Goal: Task Accomplishment & Management: Complete application form

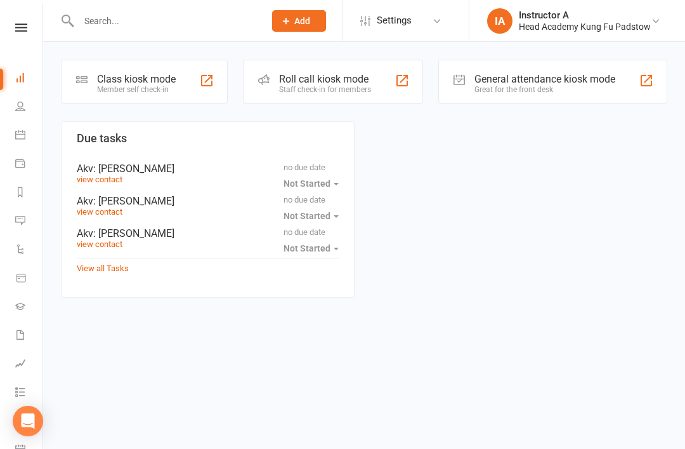
click at [303, 69] on div "Roll call kiosk mode Staff check-in for members" at bounding box center [333, 82] width 180 height 44
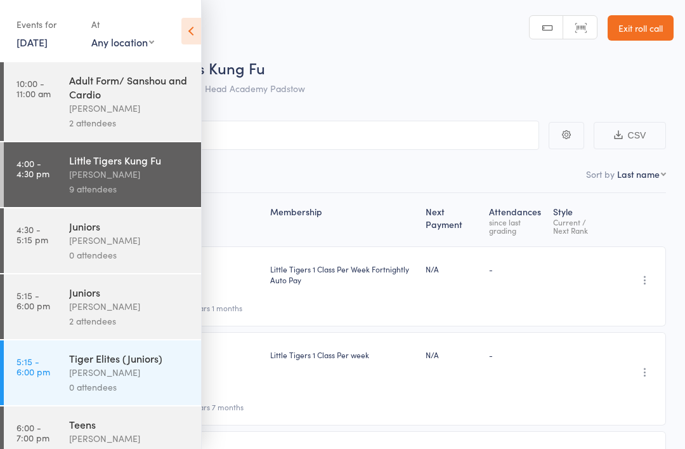
click at [196, 38] on icon at bounding box center [192, 31] width 20 height 27
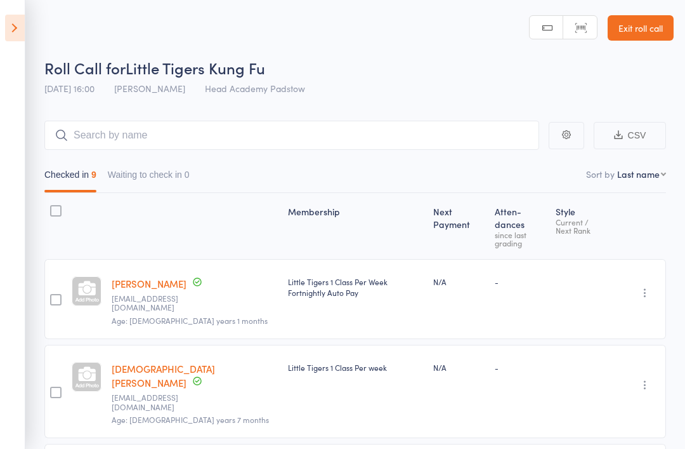
click at [6, 40] on icon at bounding box center [15, 28] width 20 height 27
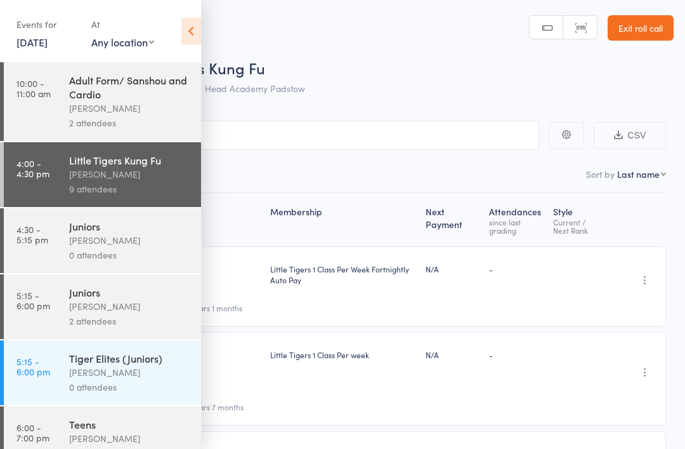
click at [86, 245] on div "James Agius" at bounding box center [129, 240] width 121 height 15
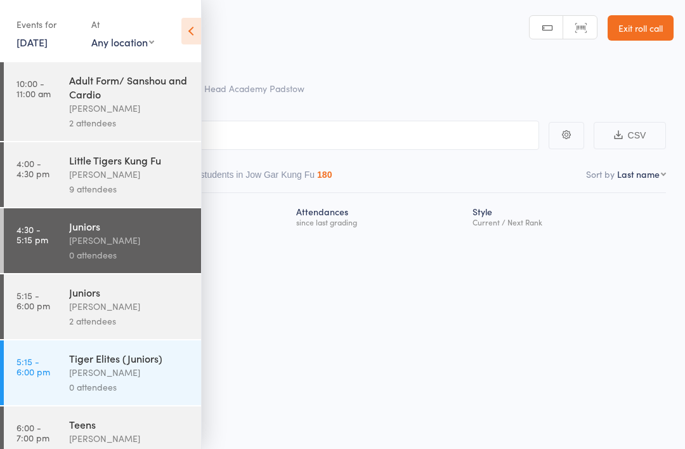
click at [617, 24] on link "Exit roll call" at bounding box center [641, 27] width 66 height 25
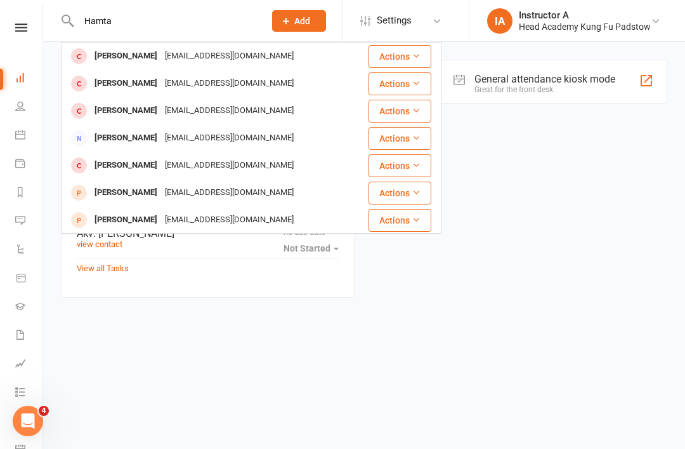
type input "Hamta"
click at [132, 60] on div "Hamta Hussaini" at bounding box center [126, 56] width 70 height 18
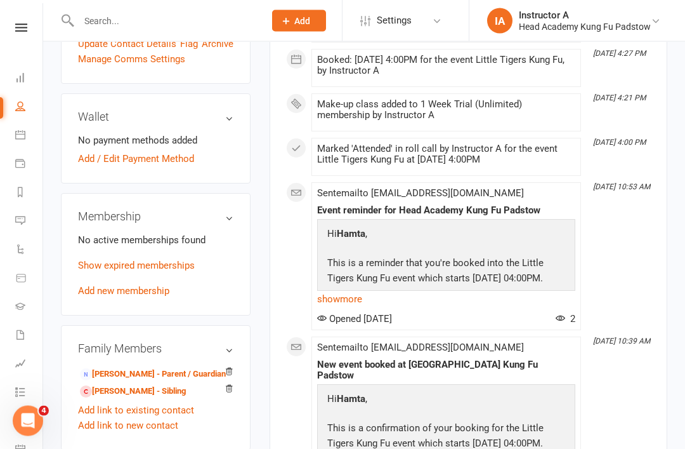
scroll to position [423, 0]
click at [143, 368] on link "Muhammad Mustafa Hussaini - Parent / Guardian" at bounding box center [153, 374] width 146 height 13
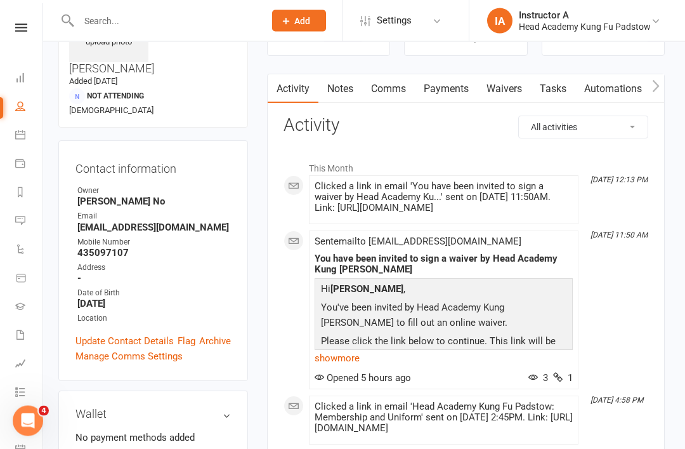
scroll to position [0, 3]
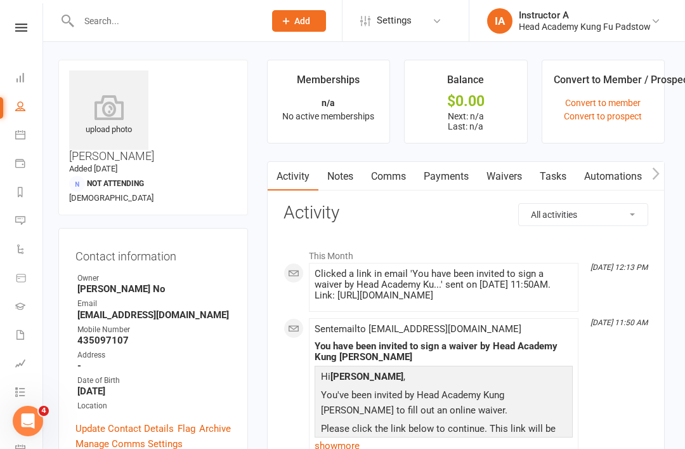
click at [453, 180] on link "Payments" at bounding box center [446, 176] width 63 height 29
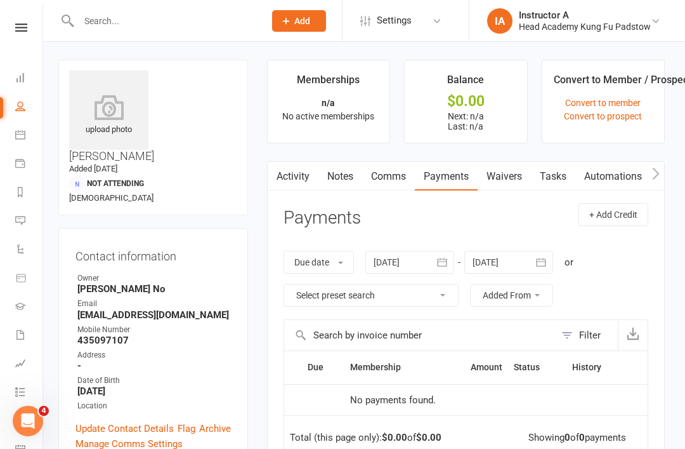
click at [533, 186] on link "Tasks" at bounding box center [553, 176] width 44 height 29
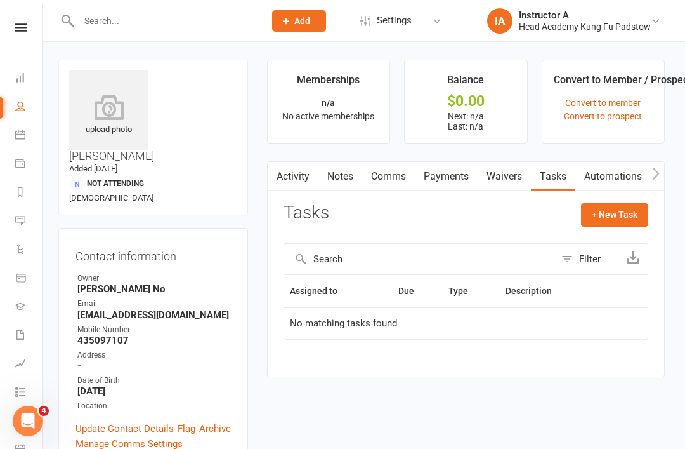
click at [510, 180] on link "Waivers" at bounding box center [504, 176] width 53 height 29
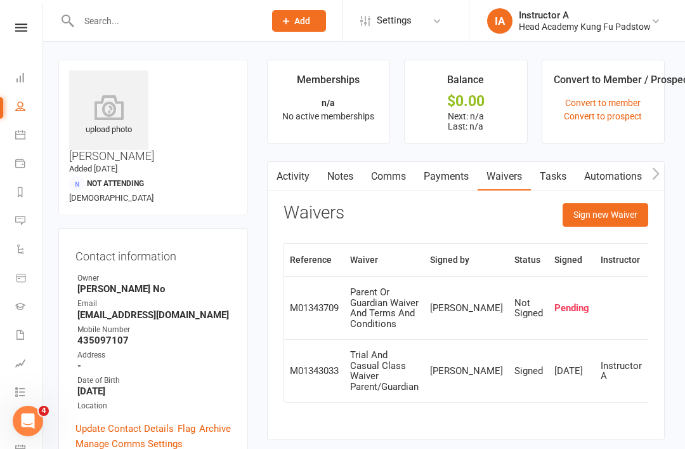
click at [592, 212] on button "Sign new Waiver" at bounding box center [606, 214] width 86 height 23
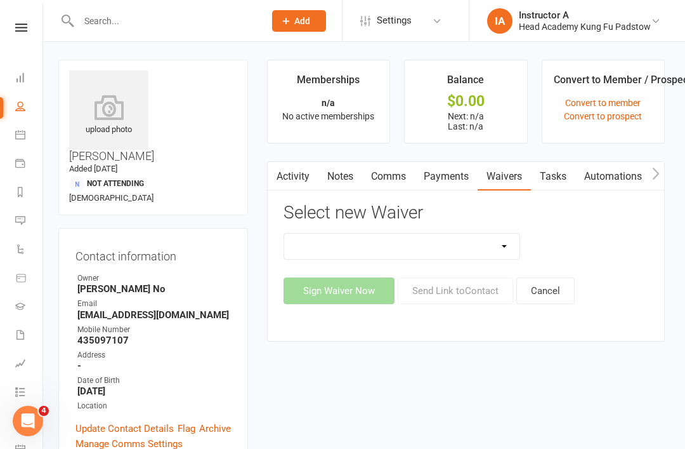
click at [374, 245] on select "Adults Waiver And Terms And Conditions Parent Or Guardian Waiver And Terms And …" at bounding box center [402, 246] width 236 height 25
select select "3663"
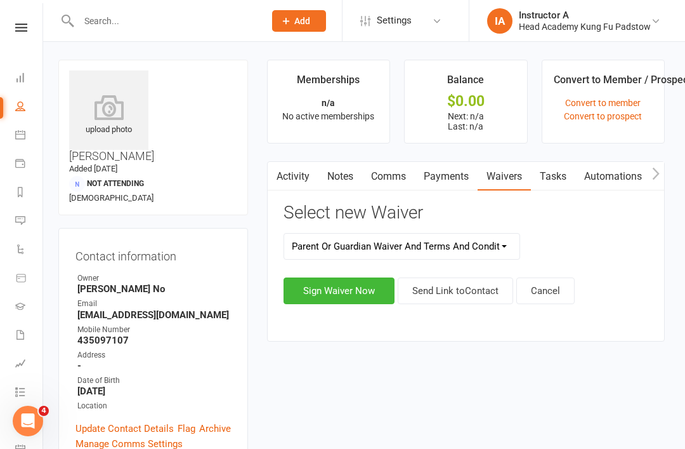
click at [348, 295] on button "Sign Waiver Now" at bounding box center [339, 290] width 111 height 27
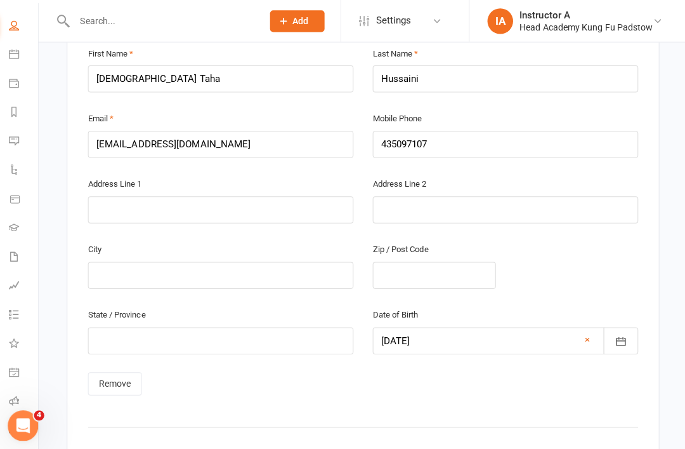
scroll to position [80, 1]
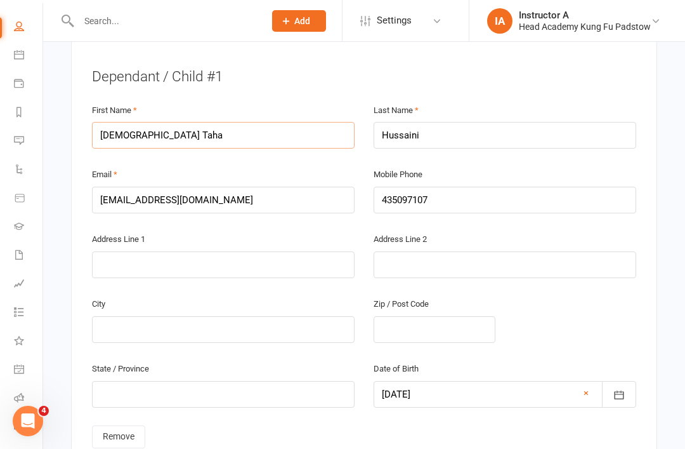
click at [122, 122] on input "[DEMOGRAPHIC_DATA] Taha" at bounding box center [223, 135] width 263 height 27
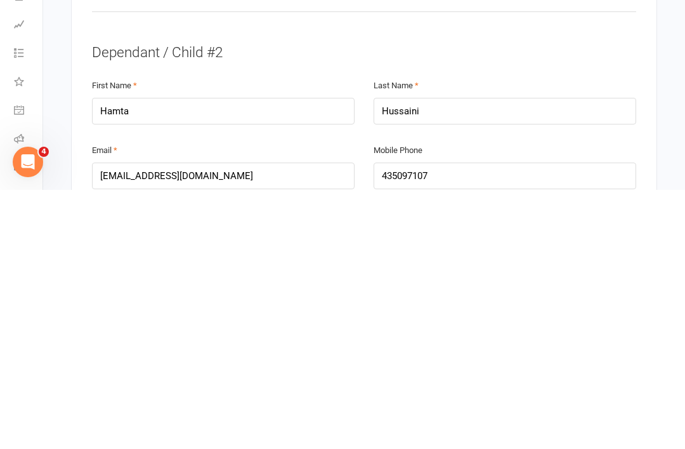
scroll to position [710, 0]
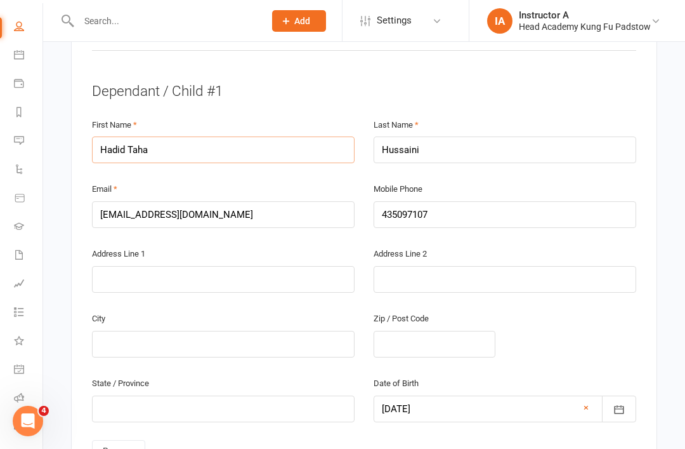
click at [125, 136] on input "Hadid Taha" at bounding box center [223, 149] width 263 height 27
click at [123, 136] on input "Hadid Taha" at bounding box center [223, 149] width 263 height 27
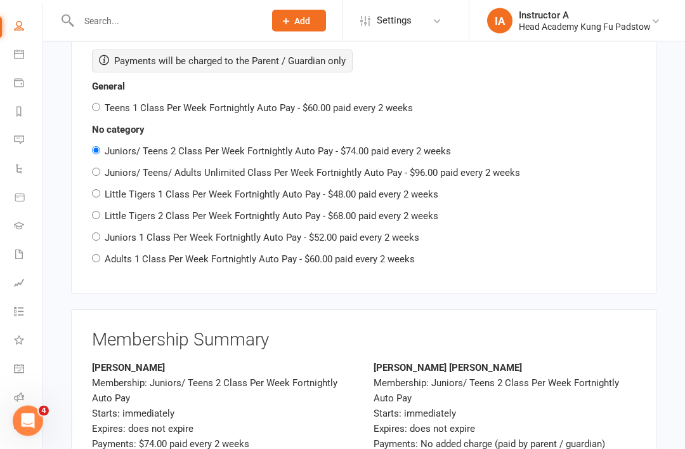
scroll to position [2362, 0]
type input "Nadia Taha"
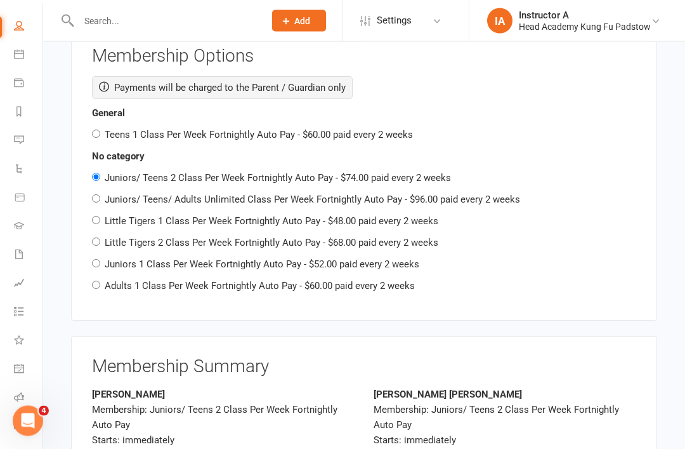
scroll to position [2336, 0]
click at [42, 197] on link "Product Sales" at bounding box center [28, 199] width 29 height 29
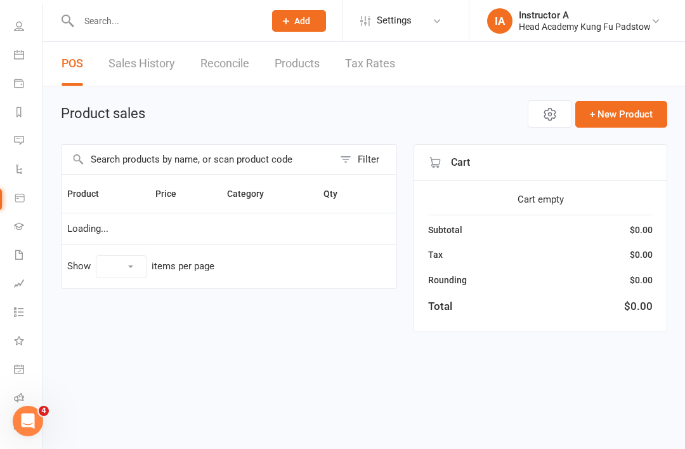
select select "10"
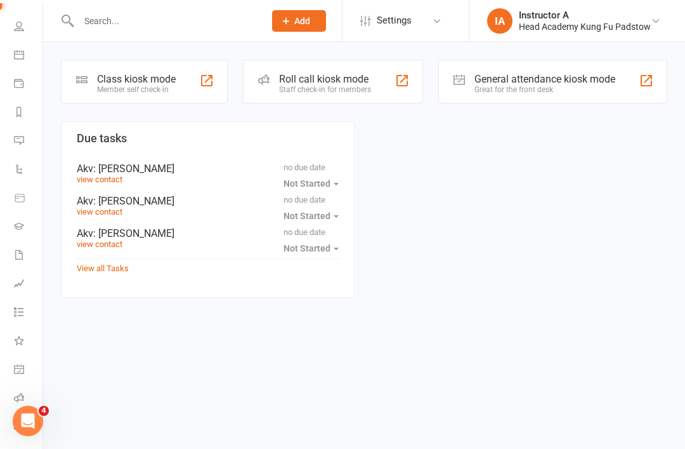
click at [22, 26] on icon at bounding box center [19, 26] width 10 height 10
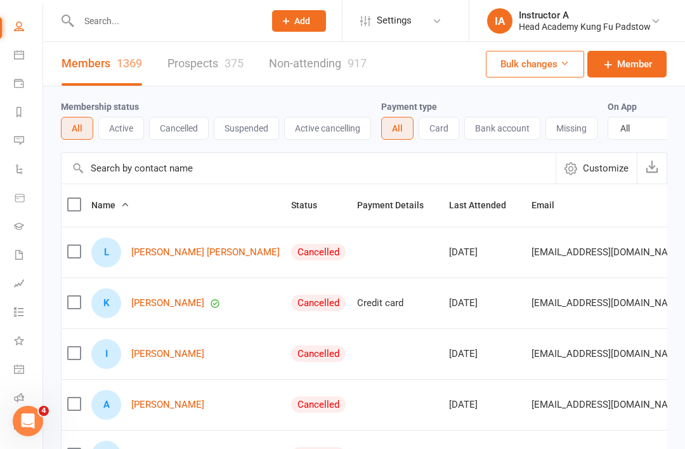
click at [27, 50] on link "Calendar" at bounding box center [28, 56] width 29 height 29
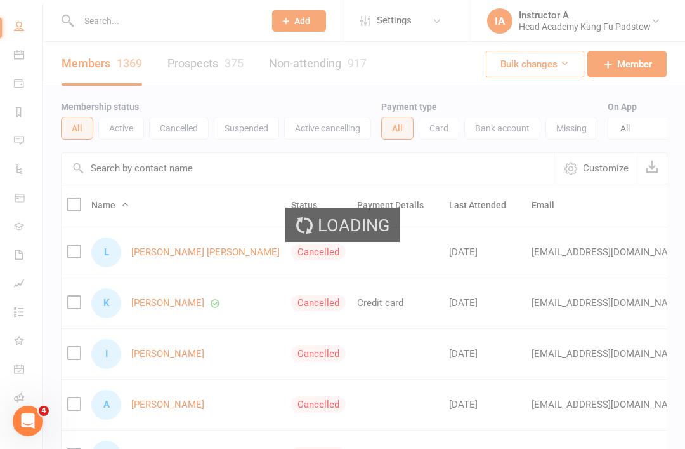
click at [13, 50] on div "Loading" at bounding box center [342, 224] width 685 height 449
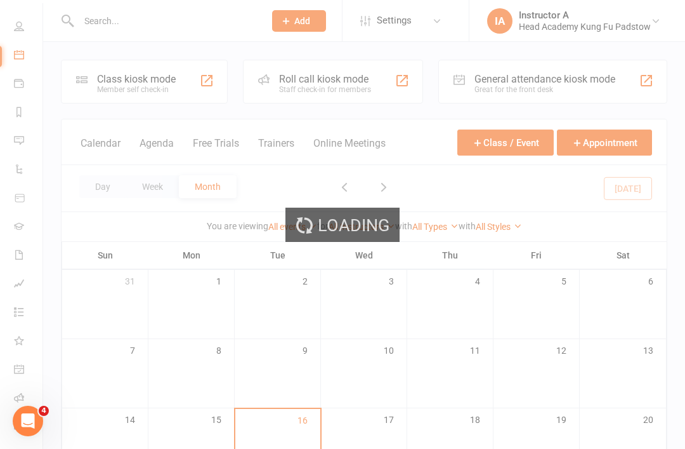
click at [12, 58] on div "Loading" at bounding box center [342, 224] width 685 height 449
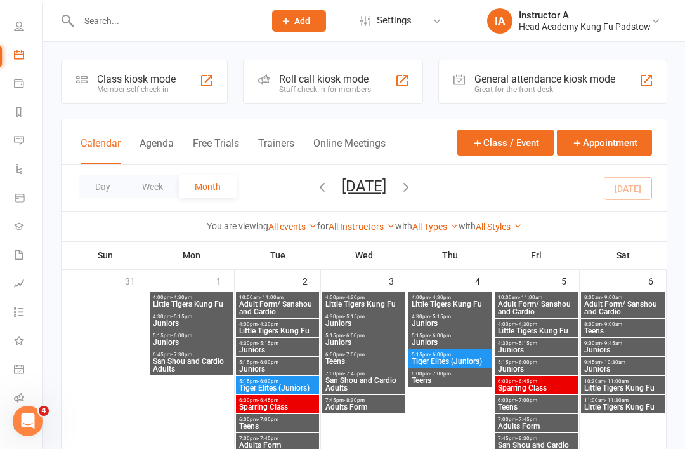
click at [20, 30] on icon at bounding box center [19, 26] width 10 height 10
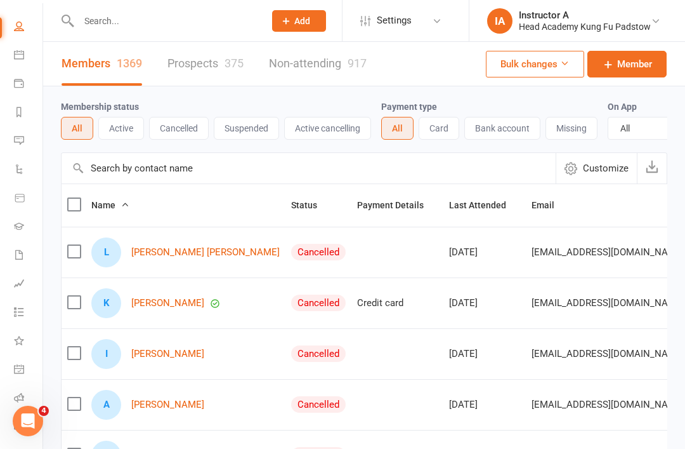
click at [28, 65] on link "Calendar" at bounding box center [28, 56] width 29 height 29
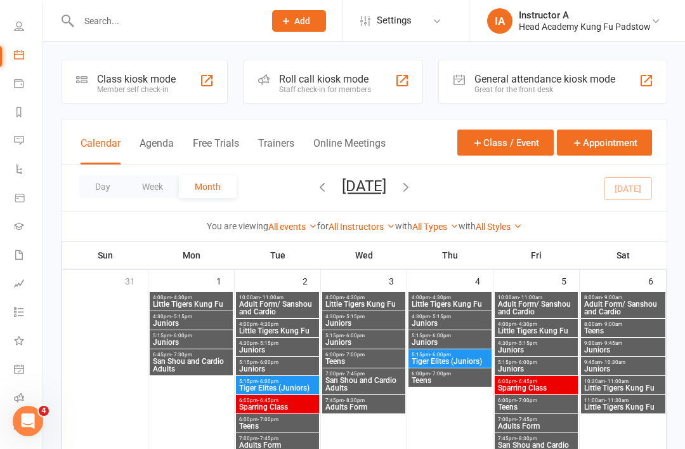
click at [285, 91] on div "Staff check-in for members" at bounding box center [325, 89] width 92 height 9
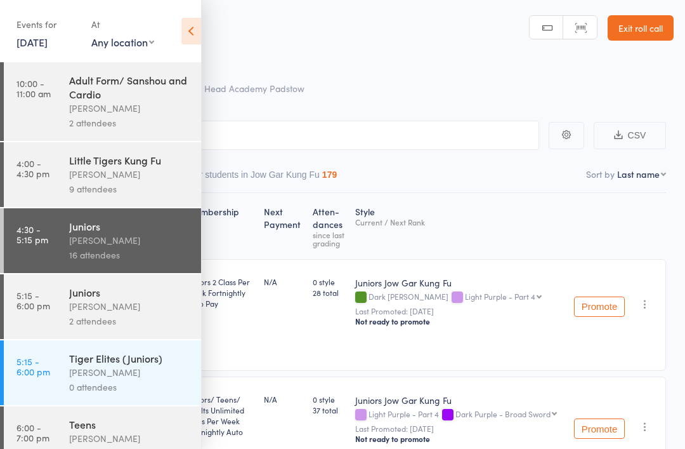
click at [628, 39] on link "Exit roll call" at bounding box center [641, 27] width 66 height 25
click at [626, 26] on link "Exit roll call" at bounding box center [641, 27] width 66 height 25
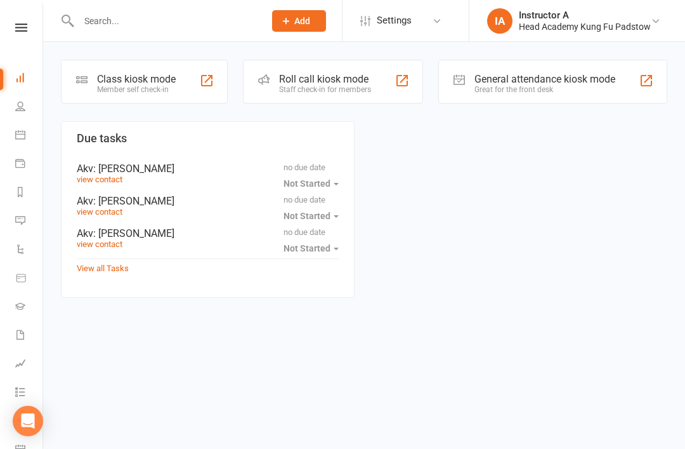
click at [190, 29] on input "text" at bounding box center [165, 21] width 181 height 18
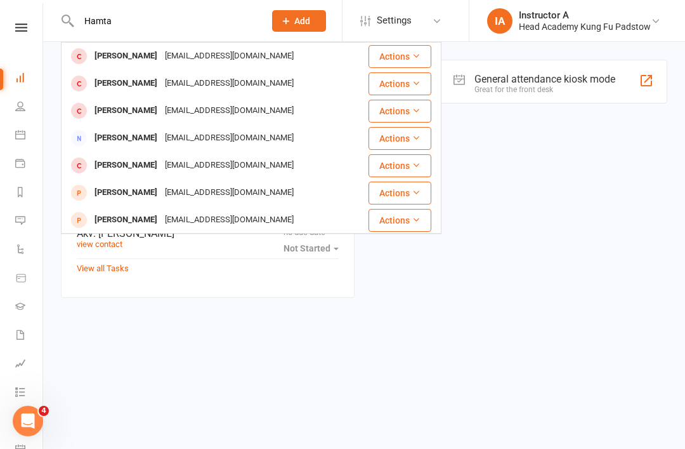
type input "Hamta"
click at [101, 55] on div "[PERSON_NAME]" at bounding box center [126, 56] width 70 height 18
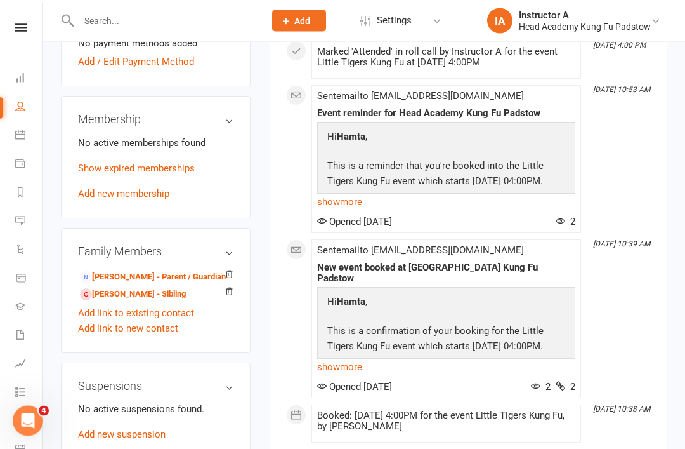
scroll to position [520, 0]
click at [103, 270] on link "[PERSON_NAME] - Parent / Guardian" at bounding box center [153, 276] width 146 height 13
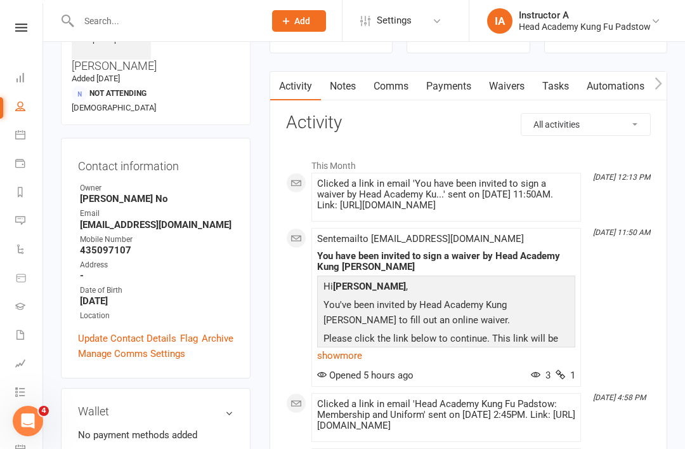
click at [451, 82] on link "Payments" at bounding box center [449, 86] width 63 height 29
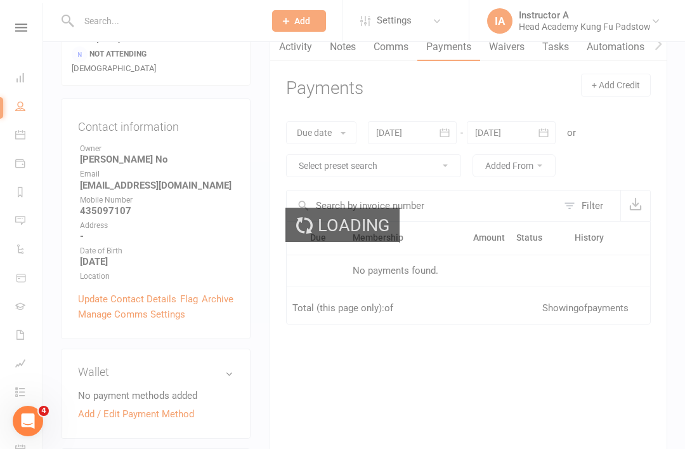
click at [503, 56] on link "Waivers" at bounding box center [506, 46] width 53 height 29
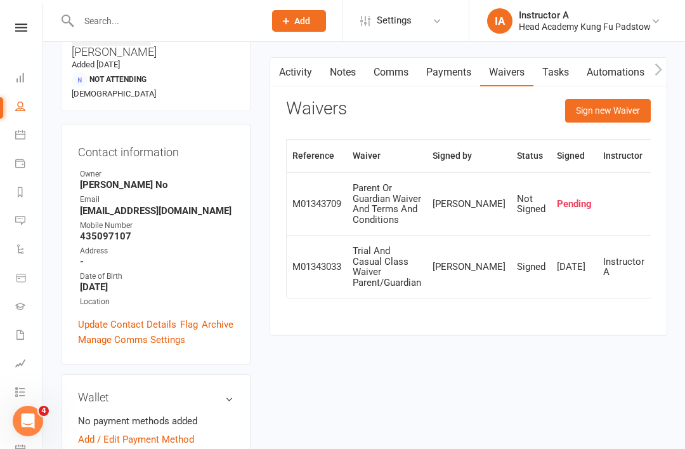
scroll to position [102, 0]
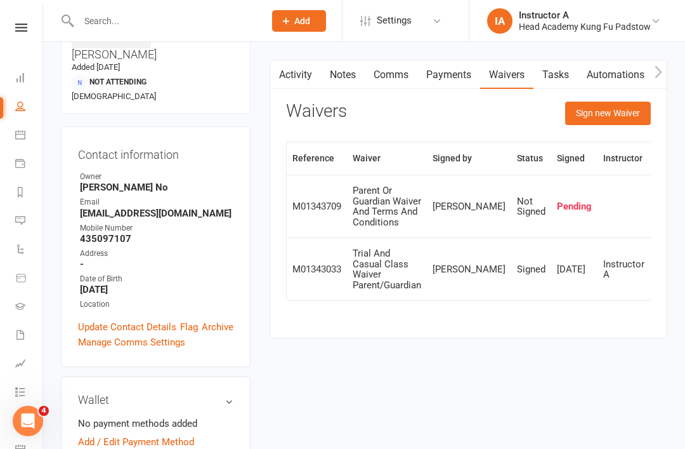
click at [597, 112] on button "Sign new Waiver" at bounding box center [609, 113] width 86 height 23
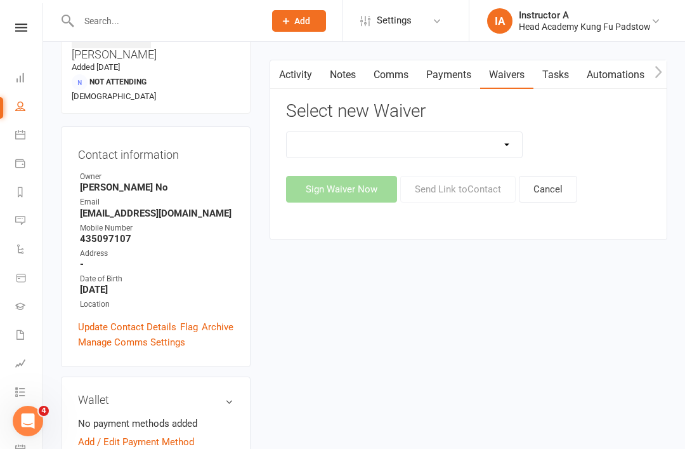
click at [347, 139] on select "Adults Waiver And Terms And Conditions Parent Or Guardian Waiver And Terms And …" at bounding box center [405, 144] width 236 height 25
select select "3663"
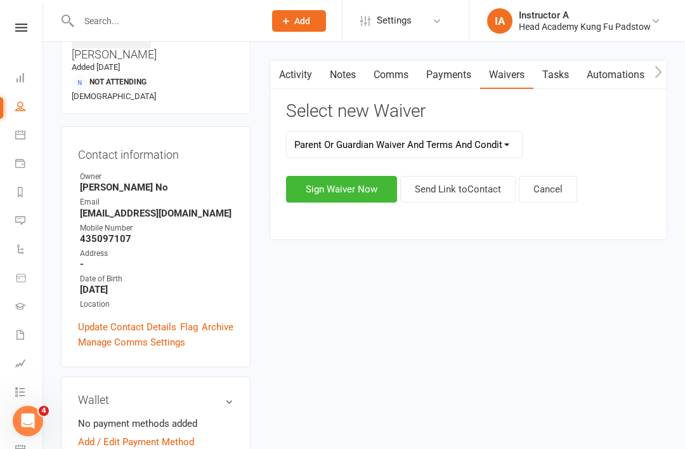
click at [302, 199] on button "Sign Waiver Now" at bounding box center [341, 189] width 111 height 27
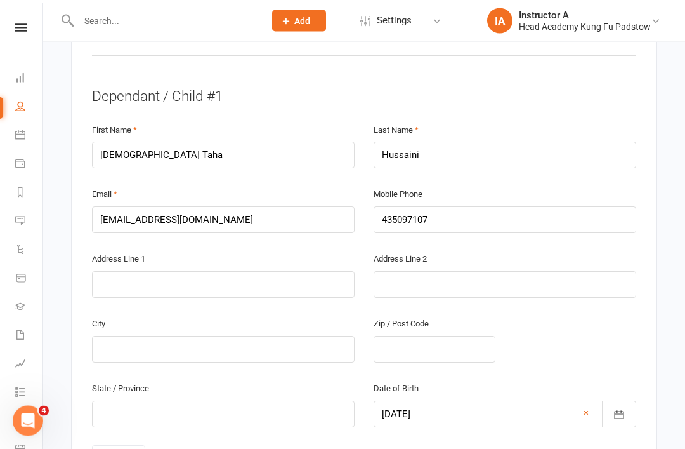
scroll to position [710, 0]
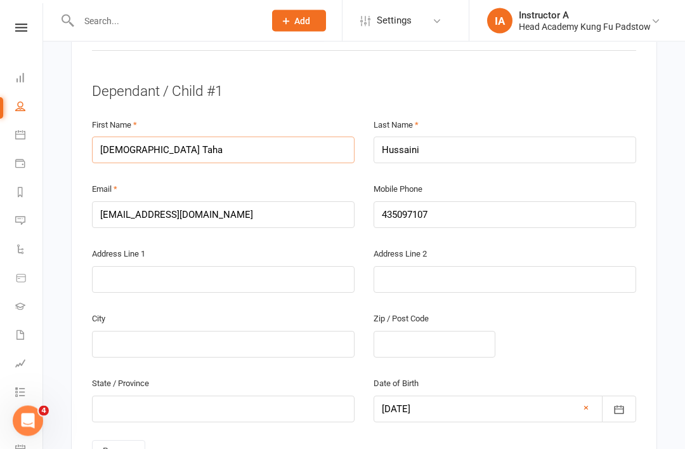
click at [133, 137] on input "[DEMOGRAPHIC_DATA] Taha" at bounding box center [223, 150] width 263 height 27
click at [121, 137] on input "[DEMOGRAPHIC_DATA] Taha" at bounding box center [223, 150] width 263 height 27
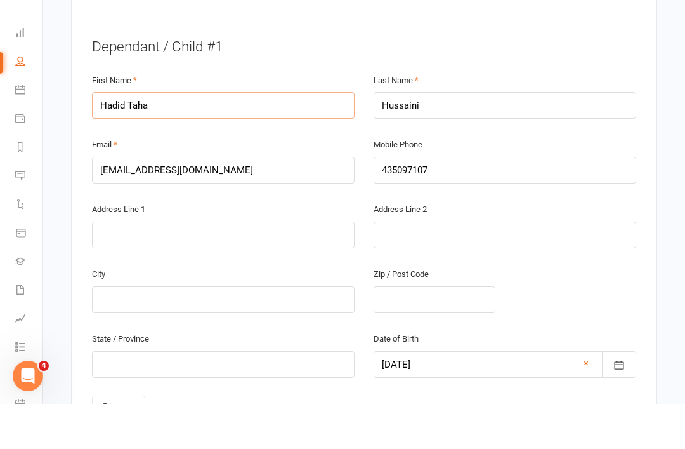
click at [321, 137] on input "Hadid Taha" at bounding box center [223, 150] width 263 height 27
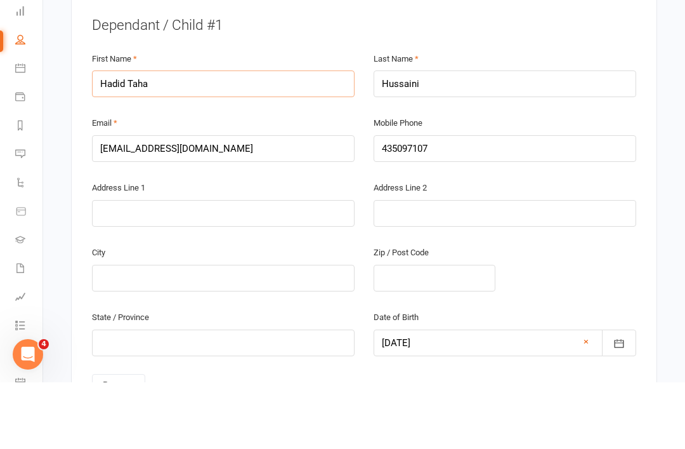
click at [124, 137] on input "Hadid Taha" at bounding box center [223, 150] width 263 height 27
click at [117, 137] on input "Hadid Taha" at bounding box center [223, 150] width 263 height 27
click at [185, 137] on input "HadiaTaha" at bounding box center [223, 150] width 263 height 27
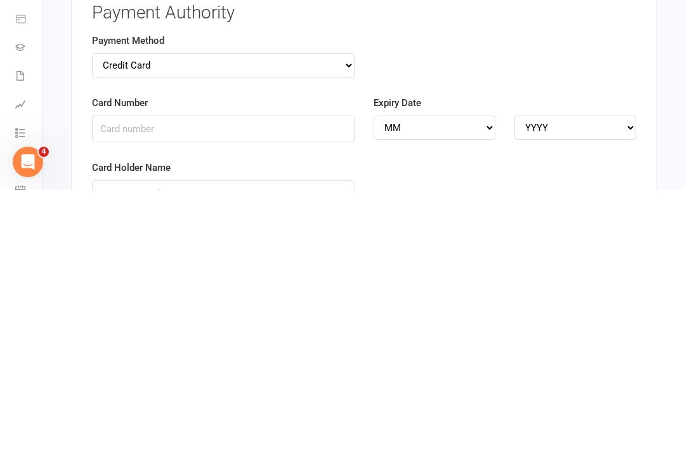
scroll to position [2732, 0]
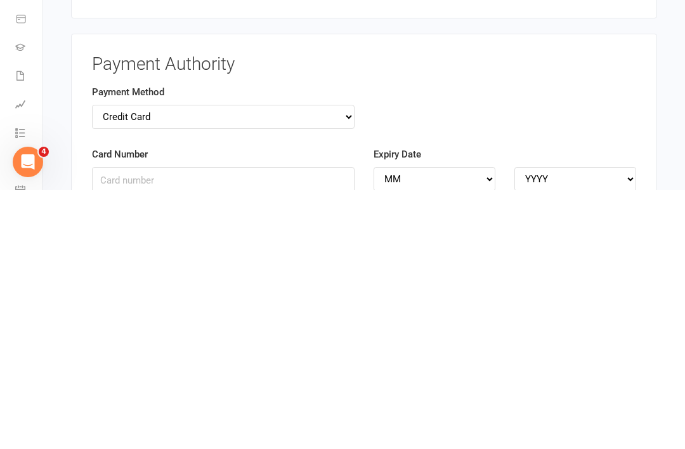
type input "[PERSON_NAME]"
click at [119, 364] on select "Credit Card Bank Account" at bounding box center [223, 376] width 263 height 24
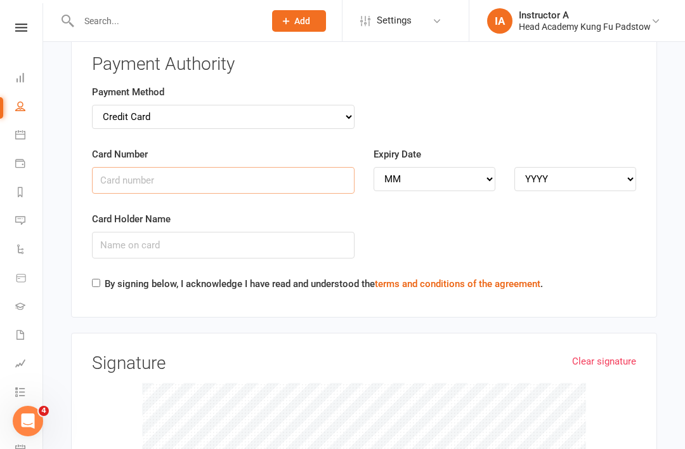
click at [126, 167] on input "Card Number" at bounding box center [223, 180] width 263 height 27
type input "5217290004434924"
click at [414, 167] on select "MM 01 02 03 04 05 06 07 08 09 10 11 12" at bounding box center [435, 179] width 122 height 24
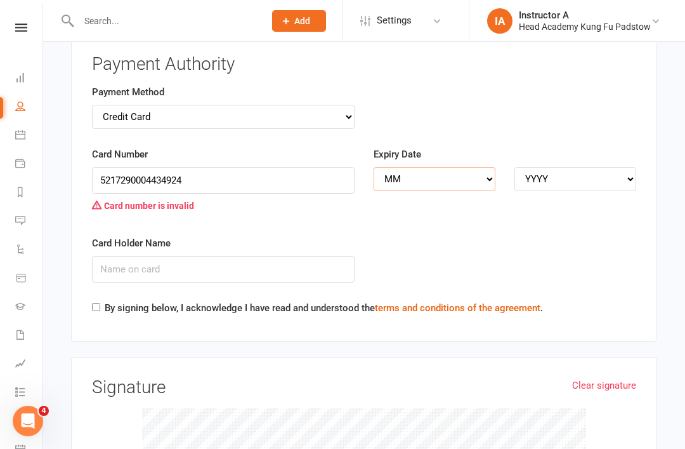
select select "11"
click at [523, 167] on select "YYYY 2025 2026 2027 2028 2029 2030 2031 2032 2033 2034" at bounding box center [576, 179] width 122 height 24
click at [527, 167] on select "YYYY 2025 2026 2027 2028 2029 2030 2031 2032 2033 2034" at bounding box center [576, 179] width 122 height 24
select select "2027"
click at [180, 167] on input "5217290004434924" at bounding box center [223, 180] width 263 height 27
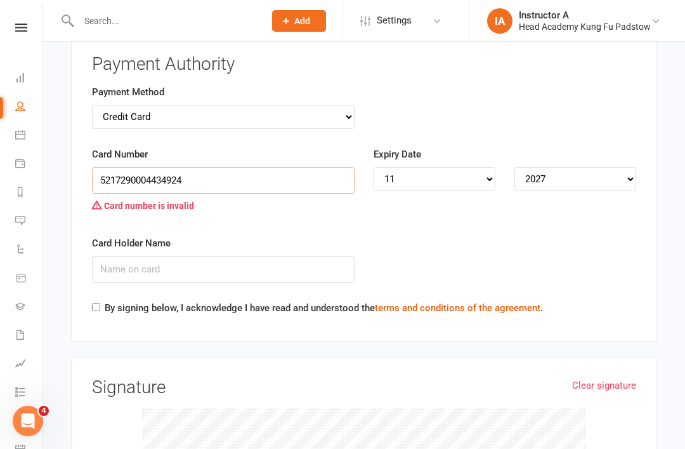
click at [142, 167] on input "5217290004434924" at bounding box center [223, 180] width 263 height 27
click at [122, 167] on input "5217290004434924" at bounding box center [223, 180] width 263 height 27
click at [203, 167] on input "5217290004434924" at bounding box center [223, 180] width 263 height 27
type input "5217290004434924"
click at [116, 167] on input "5217290004434924" at bounding box center [223, 180] width 263 height 27
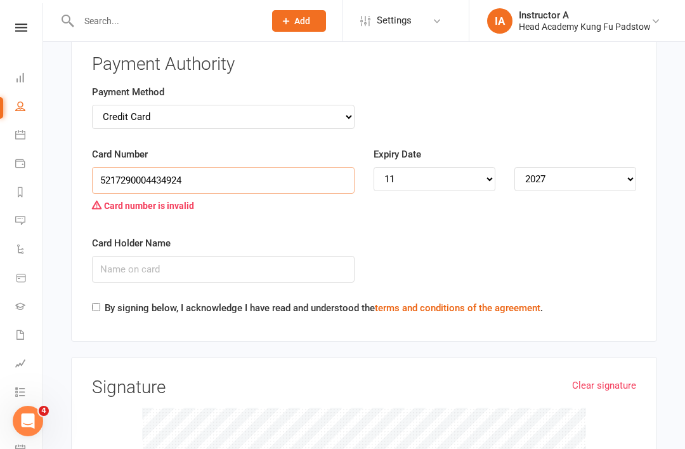
click at [119, 167] on input "5217290004434924" at bounding box center [223, 180] width 263 height 27
click at [117, 167] on input "5217290004434924" at bounding box center [223, 180] width 263 height 27
click at [119, 105] on select "Credit Card Bank Account" at bounding box center [223, 117] width 263 height 24
click at [390, 167] on select "MM 01 02 03 04 05 06 07 08 09 10 11 12" at bounding box center [435, 179] width 122 height 24
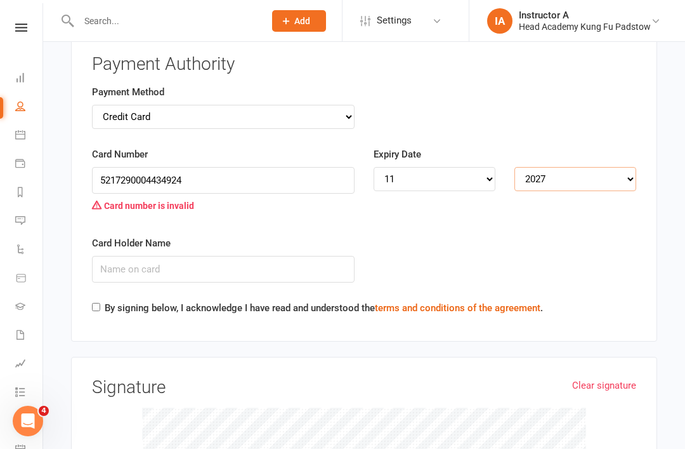
click at [541, 167] on select "YYYY 2025 2026 2027 2028 2029 2030 2031 2032 2033 2034" at bounding box center [576, 179] width 122 height 24
click at [113, 84] on div "Payment Method Credit Card Bank Account" at bounding box center [223, 106] width 263 height 44
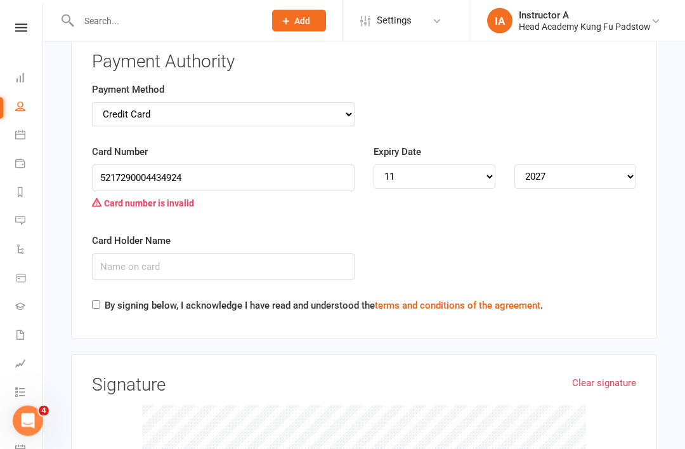
scroll to position [2936, 0]
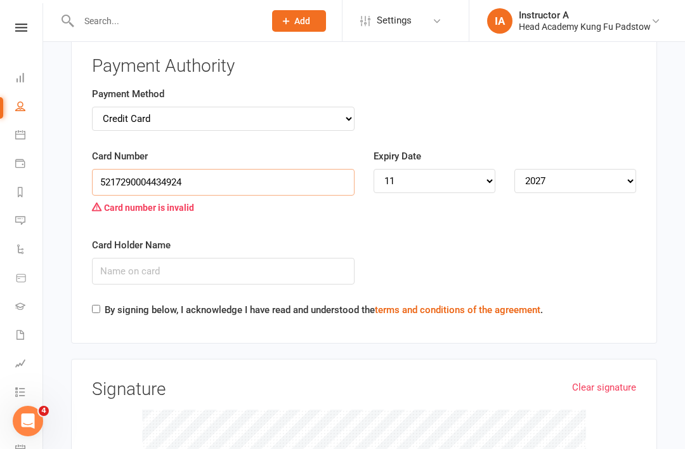
click at [129, 169] on input "5217290004434924" at bounding box center [223, 182] width 263 height 27
click at [140, 169] on input "5217290004434924" at bounding box center [223, 182] width 263 height 27
click at [225, 169] on input "5217290004434924" at bounding box center [223, 182] width 263 height 27
click at [232, 169] on input "5217290004434924" at bounding box center [223, 182] width 263 height 27
click at [227, 169] on input "5217290004434924" at bounding box center [223, 182] width 263 height 27
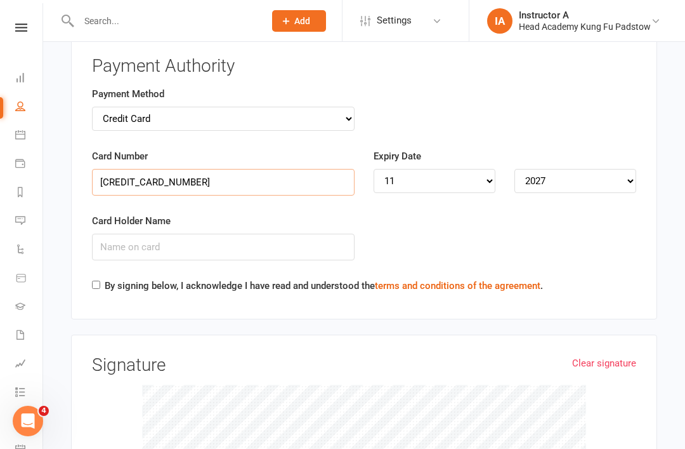
click at [97, 169] on input "5217290006340314" at bounding box center [223, 182] width 263 height 27
type input "5217290006340314"
click at [140, 234] on input "Card Holder Name" at bounding box center [223, 247] width 263 height 27
click at [421, 149] on div "Expiry Date MM 01 02 03 04 05 06 07 08 09 10 11 12 YYYY 2025 2026 2027 2028 202…" at bounding box center [505, 171] width 263 height 44
click at [454, 169] on select "MM 01 02 03 04 05 06 07 08 09 10 11 12" at bounding box center [435, 181] width 122 height 24
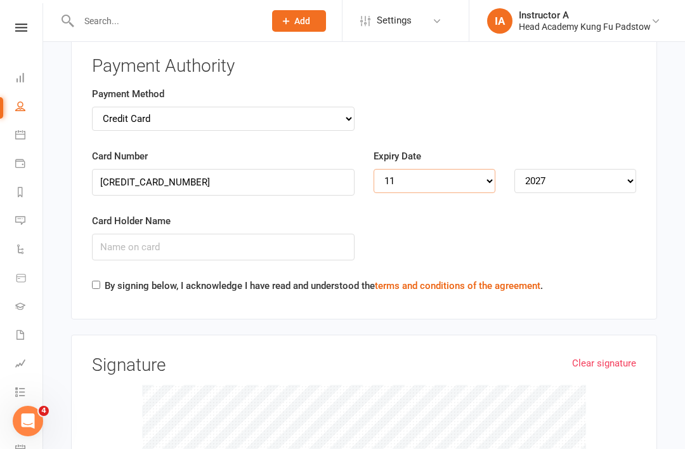
select select "04"
click at [533, 169] on select "YYYY 2025 2026 2027 2028 2029 2030 2031 2032 2033 2034" at bounding box center [576, 181] width 122 height 24
select select "2028"
click at [140, 234] on input "Card Holder Name" at bounding box center [223, 247] width 263 height 27
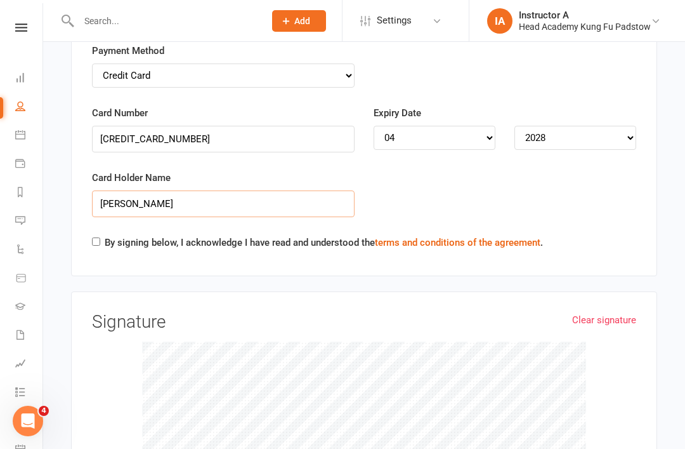
click at [131, 190] on input "Nadia najafzada" at bounding box center [223, 203] width 263 height 27
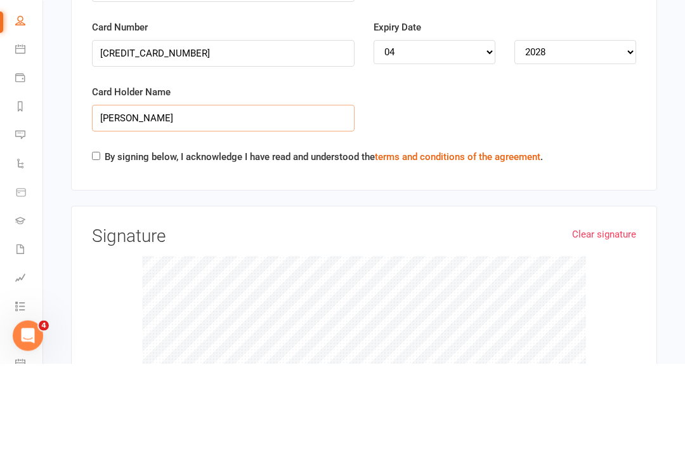
type input "Nadia Najafzada"
click at [97, 237] on input "By signing below, I acknowledge I have read and understood the terms and condit…" at bounding box center [96, 241] width 8 height 8
checkbox input "true"
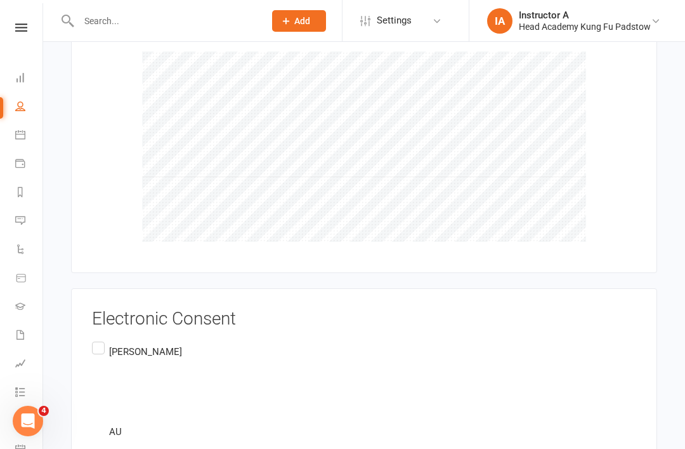
scroll to position [3268, 0]
click at [115, 345] on p "Muhammad Mustafa Hussaini" at bounding box center [145, 352] width 73 height 15
click at [100, 340] on input "Muhammad Mustafa Hussaini AU" at bounding box center [96, 340] width 8 height 0
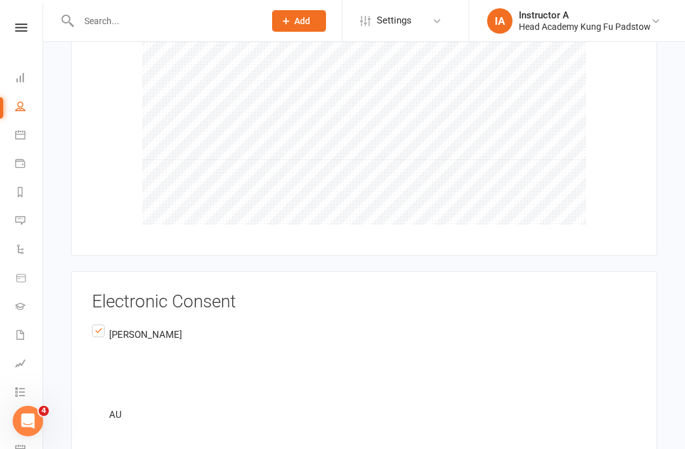
scroll to position [3301, 0]
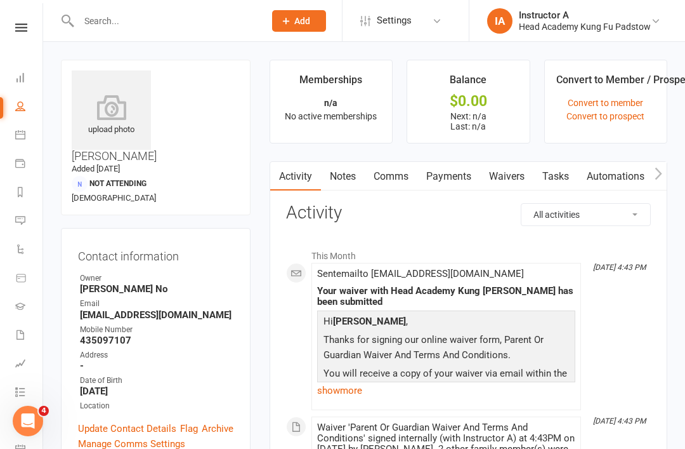
click at [394, 177] on link "Comms" at bounding box center [391, 176] width 53 height 29
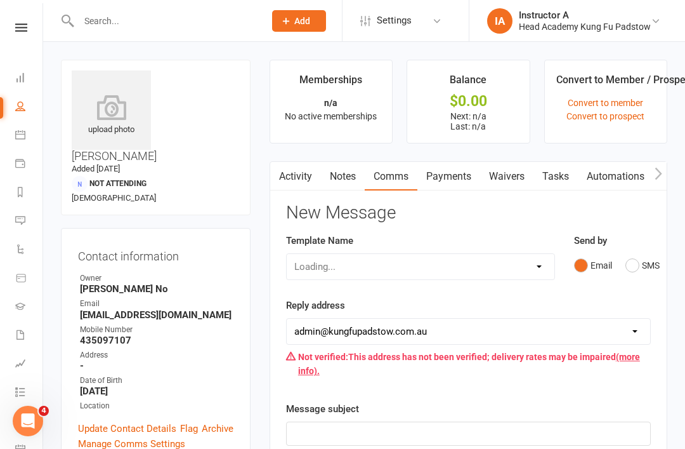
scroll to position [41, 0]
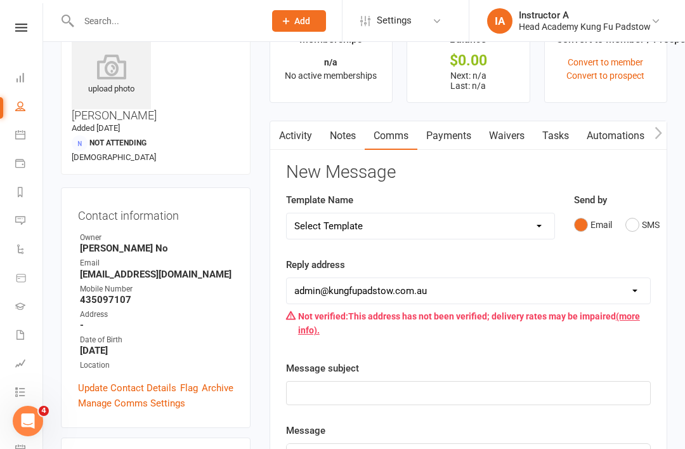
click at [466, 135] on link "Payments" at bounding box center [449, 135] width 63 height 29
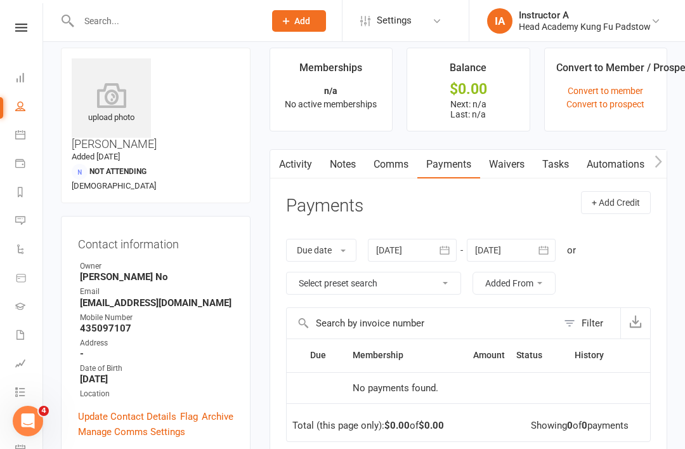
scroll to position [18, 0]
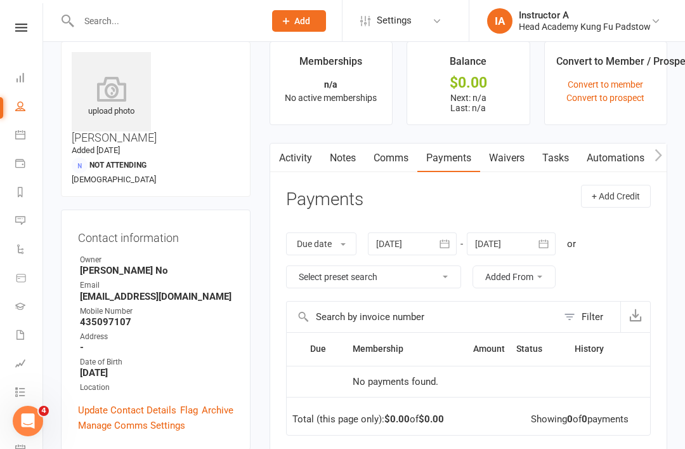
click at [19, 73] on icon at bounding box center [20, 77] width 10 height 10
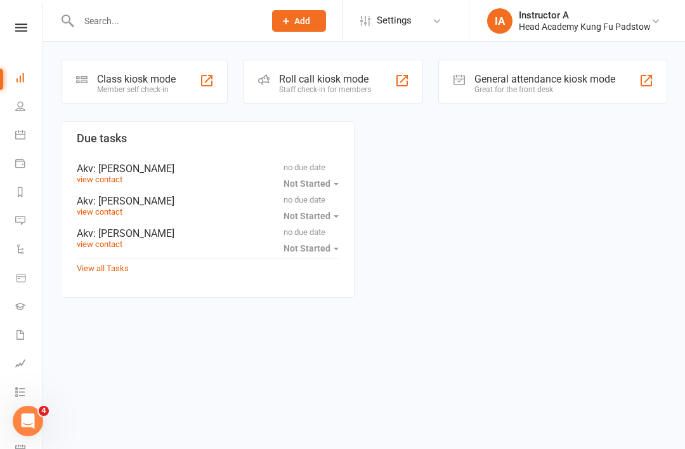
click at [296, 75] on div "Roll call kiosk mode" at bounding box center [325, 79] width 92 height 12
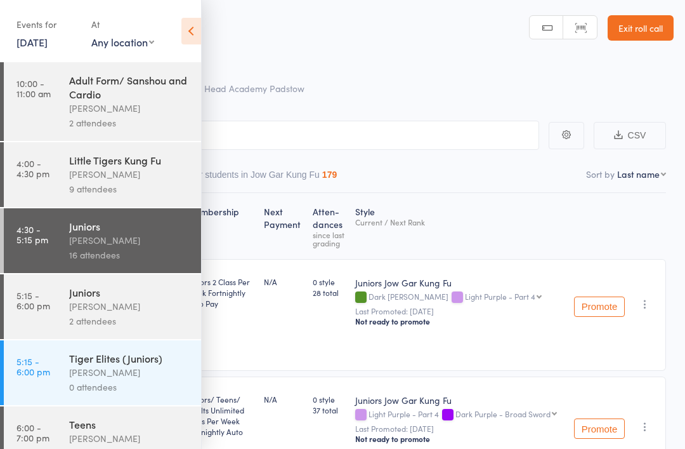
click at [193, 32] on icon at bounding box center [192, 31] width 20 height 27
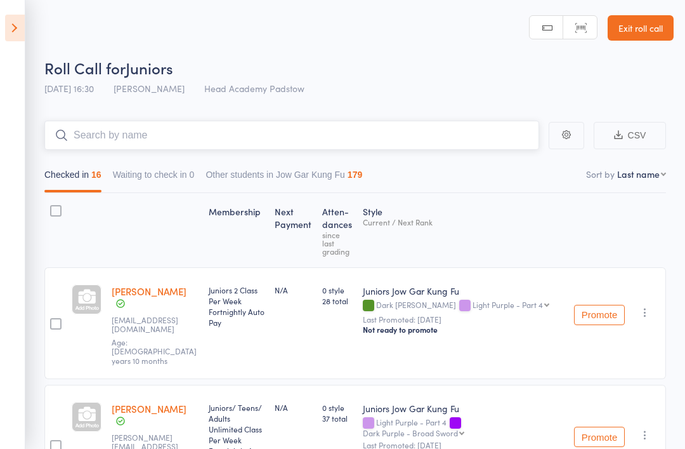
click at [152, 149] on input "search" at bounding box center [291, 135] width 495 height 29
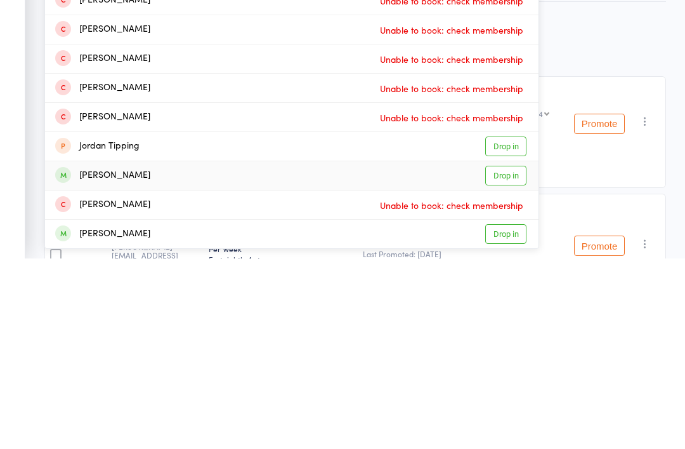
type input "Jordan"
click at [87, 359] on div "[PERSON_NAME]" at bounding box center [102, 366] width 95 height 15
